Goal: Information Seeking & Learning: Learn about a topic

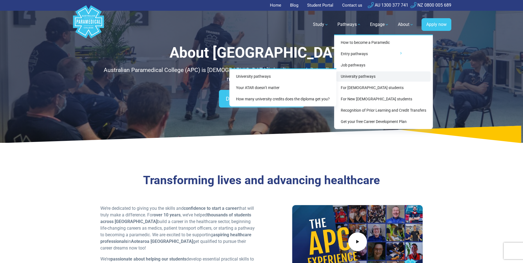
click at [355, 76] on link "University pathways" at bounding box center [383, 76] width 94 height 10
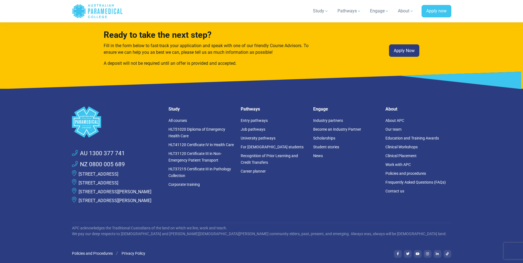
scroll to position [1517, 0]
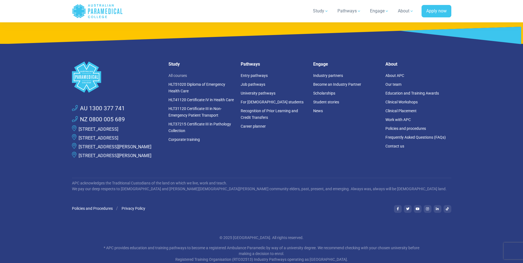
click at [182, 73] on link "All courses" at bounding box center [177, 75] width 18 height 4
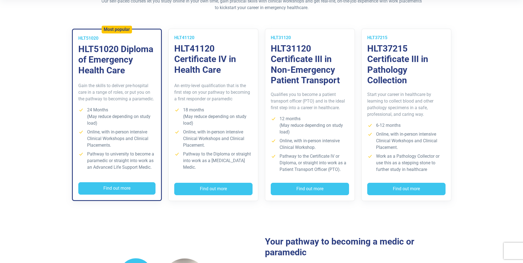
scroll to position [138, 0]
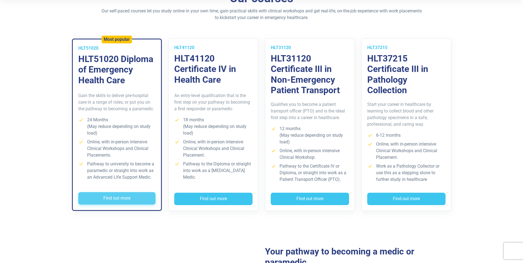
click at [100, 197] on button "Find out more" at bounding box center [116, 198] width 77 height 13
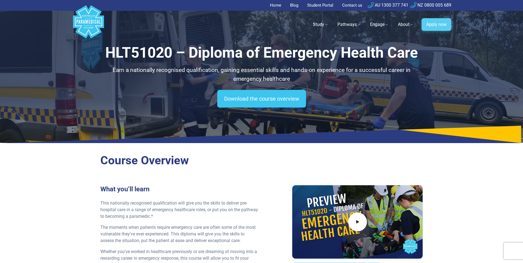
click at [436, 24] on link "Apply now" at bounding box center [437, 24] width 30 height 13
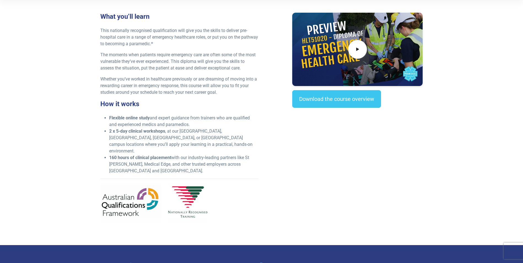
scroll to position [193, 0]
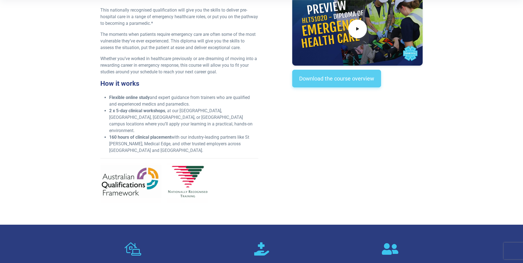
click at [344, 79] on link "Download the course overview" at bounding box center [336, 79] width 89 height 18
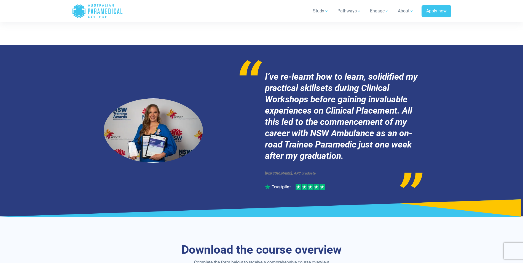
scroll to position [2741, 0]
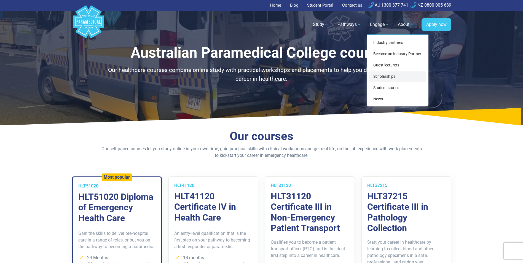
click at [390, 77] on link "Scholarships" at bounding box center [397, 76] width 57 height 10
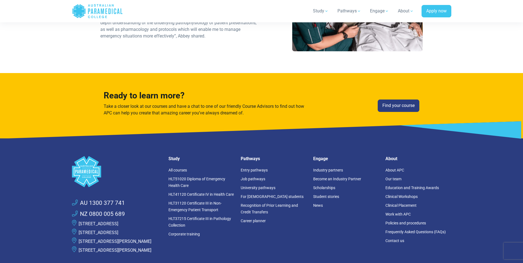
scroll to position [855, 0]
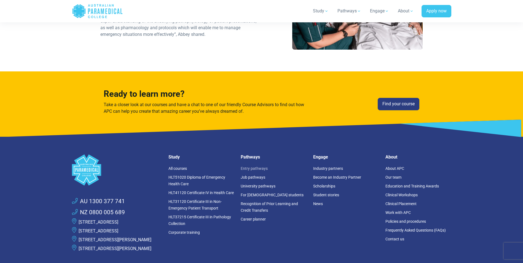
click at [256, 166] on link "Entry pathways" at bounding box center [254, 168] width 27 height 4
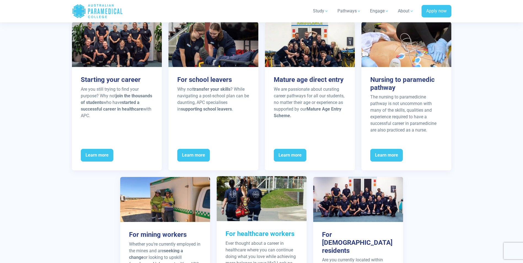
scroll to position [662, 0]
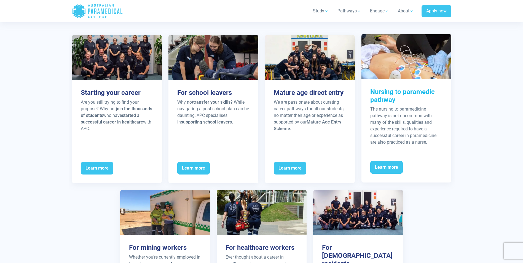
click at [382, 94] on h3 "Nursing to paramedic pathway" at bounding box center [406, 96] width 72 height 16
